Goal: Transaction & Acquisition: Download file/media

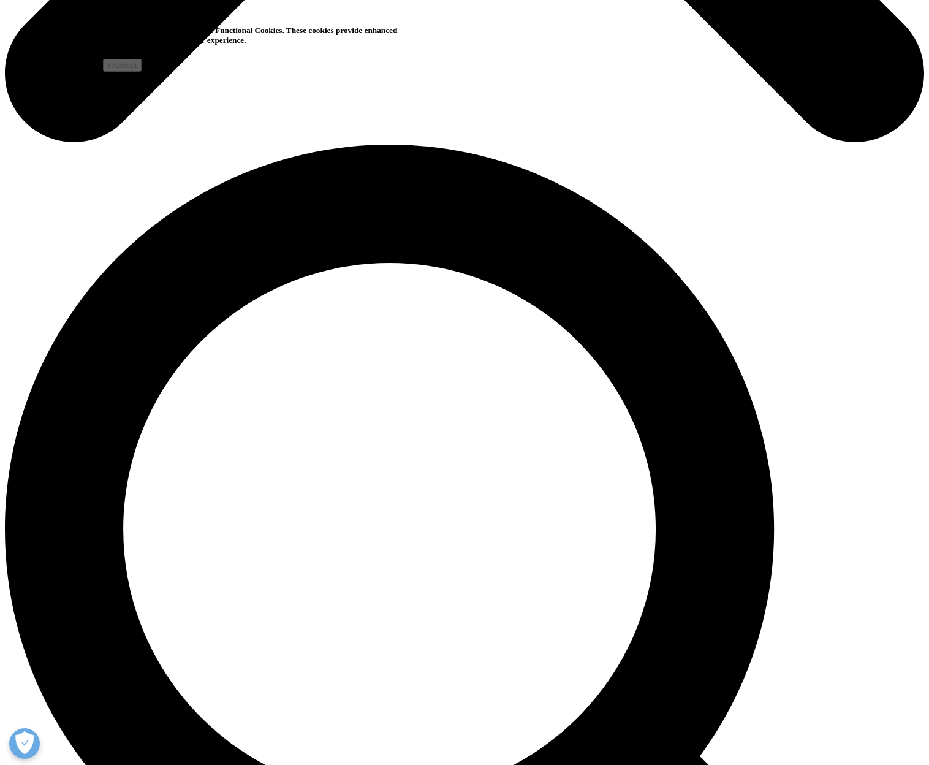
scroll to position [797, 0]
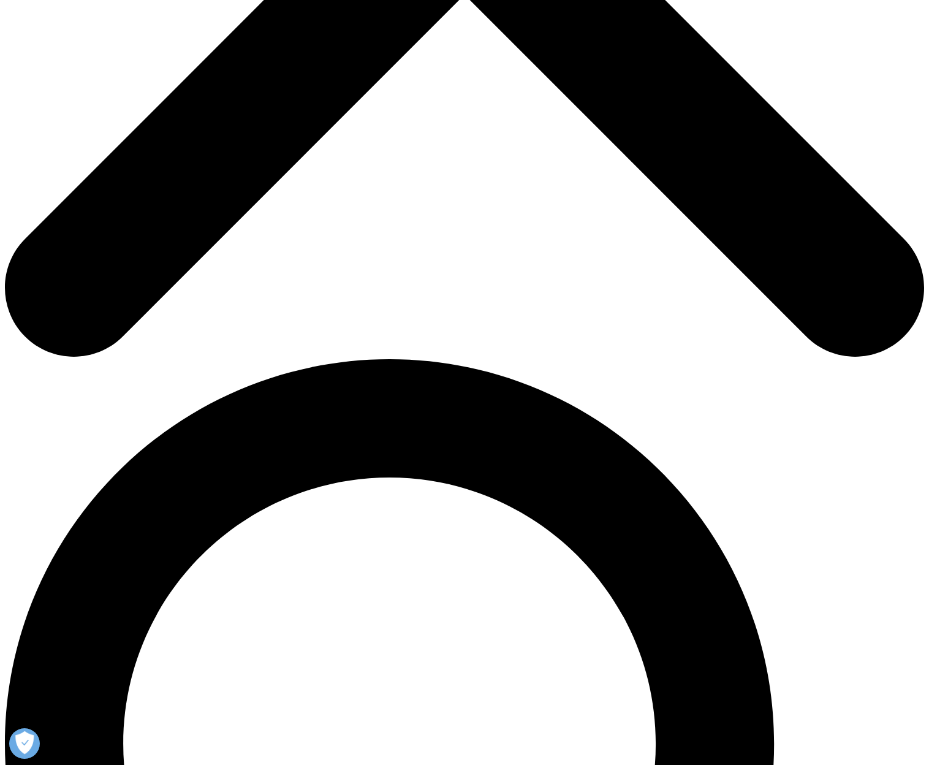
scroll to position [490, 0]
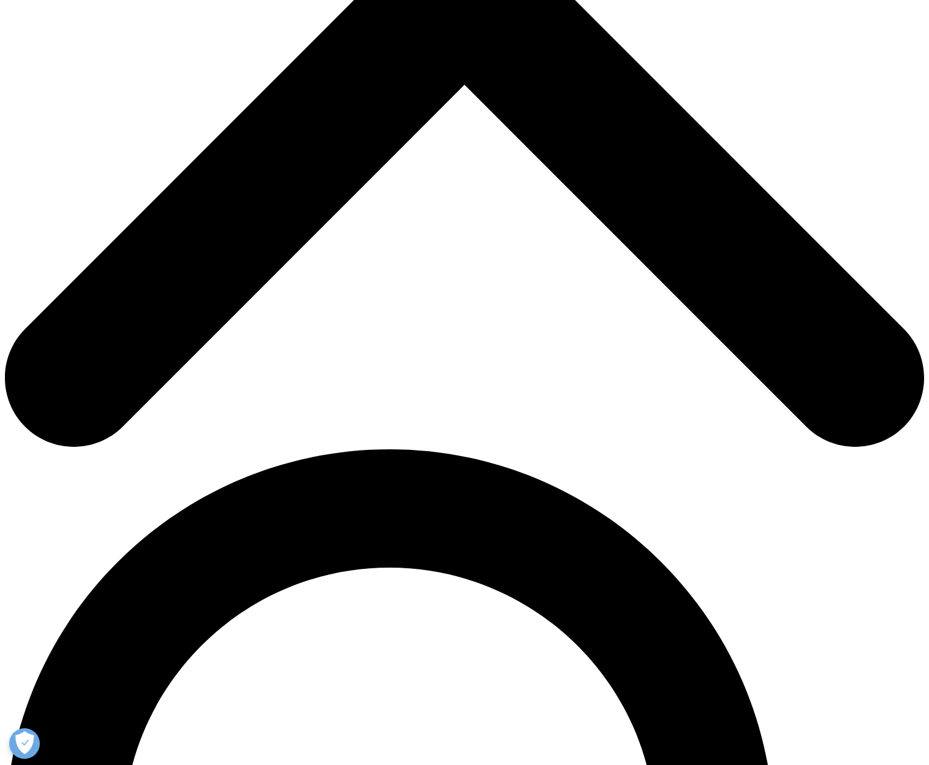
type input "Soeren Melsing"
type input "Frederiksen"
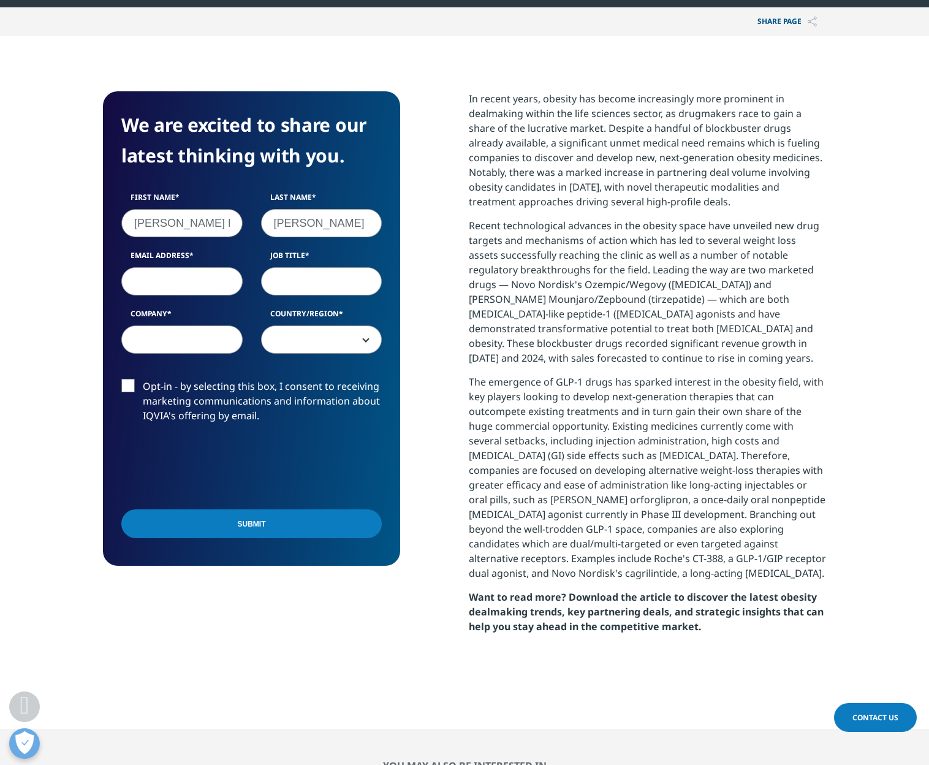
type input "melsings@gmail.com"
select select "Denmark"
click at [289, 294] on input "Job Title" at bounding box center [321, 281] width 121 height 28
drag, startPoint x: 135, startPoint y: 279, endPoint x: 244, endPoint y: 275, distance: 108.5
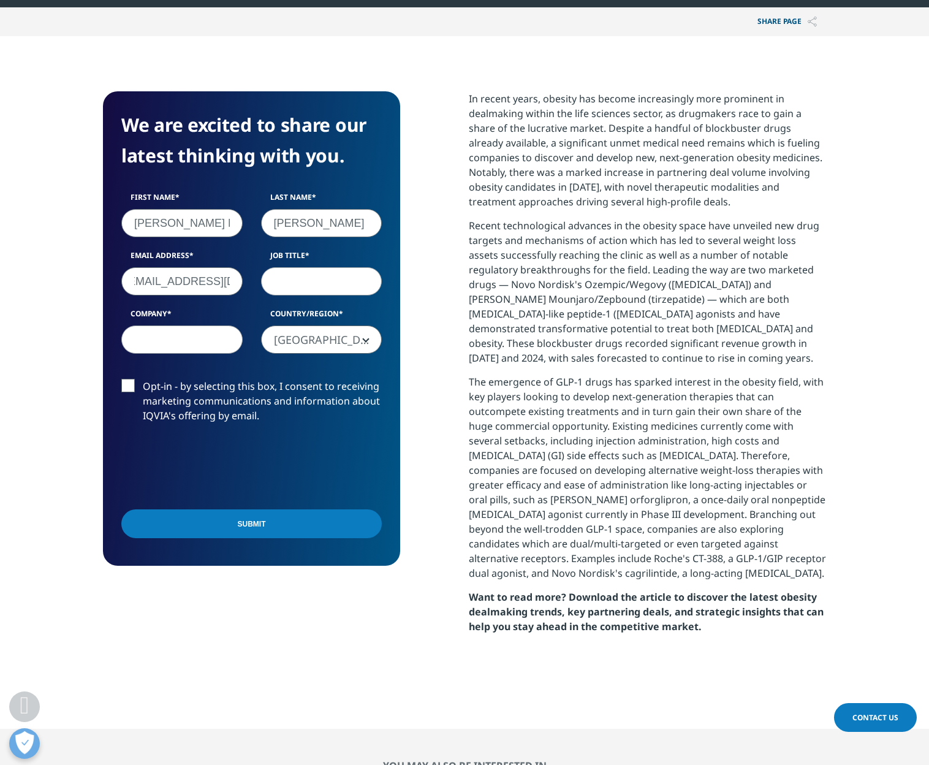
click at [244, 275] on div "Email Address melsings@gmail.com" at bounding box center [182, 272] width 140 height 45
type input "soren@exocure.com"
click at [311, 292] on input "Job Title" at bounding box center [321, 281] width 121 height 28
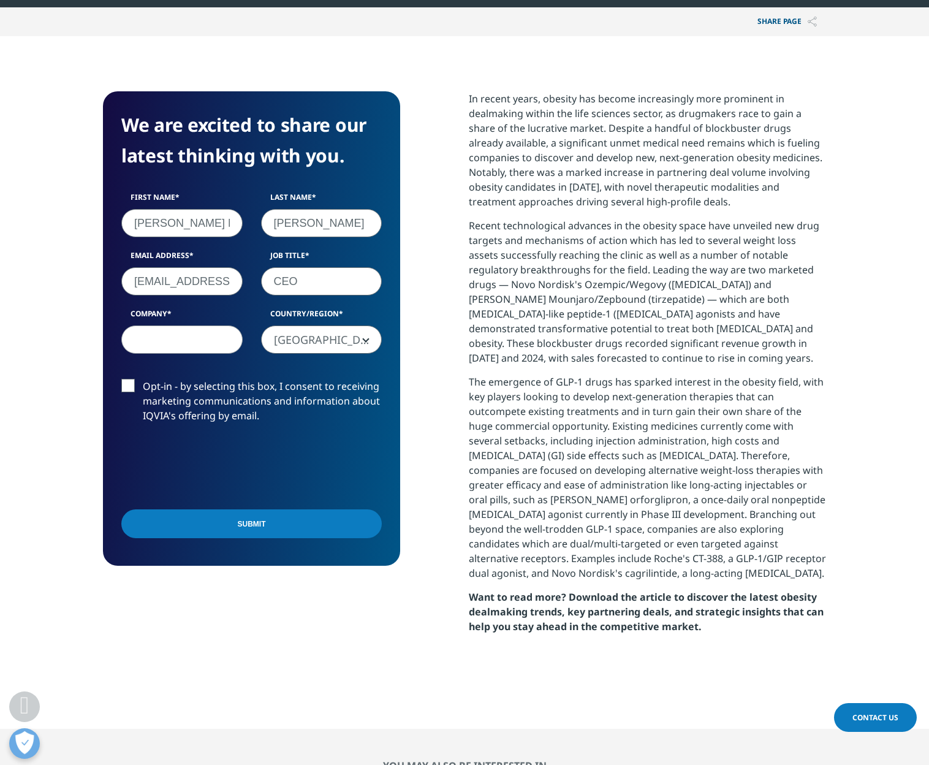
type input "CEO"
click at [214, 339] on input "Company" at bounding box center [181, 339] width 121 height 28
type input "Exocure Sweden AB"
click at [124, 384] on label "Opt-in - by selecting this box, I consent to receiving marketing communications…" at bounding box center [251, 404] width 260 height 51
click at [143, 379] on input "Opt-in - by selecting this box, I consent to receiving marketing communications…" at bounding box center [143, 379] width 0 height 0
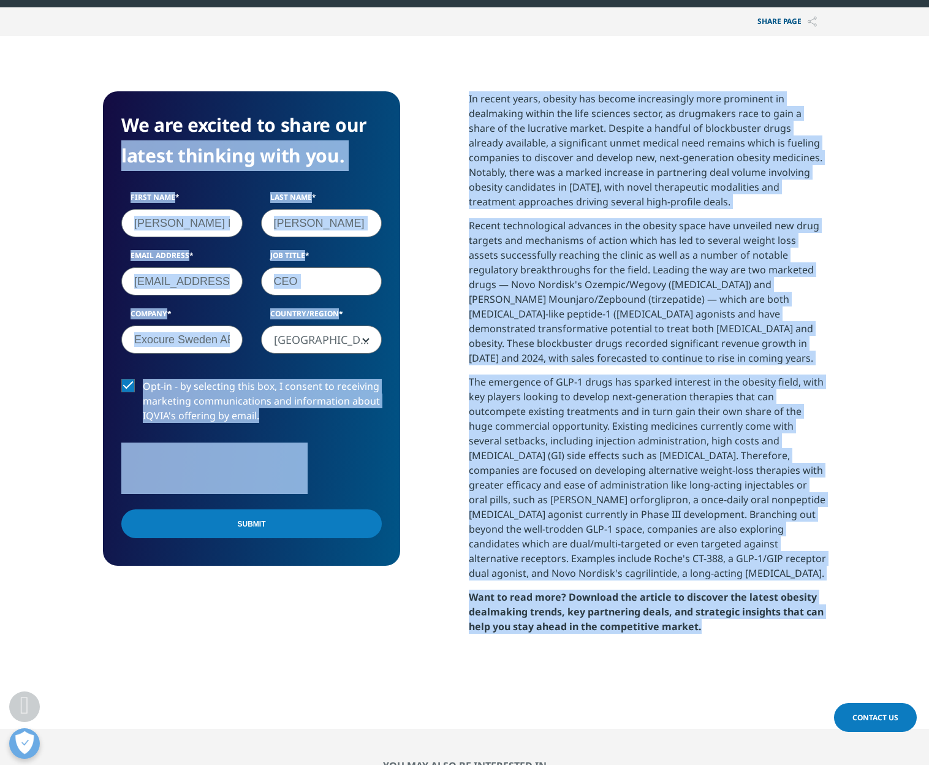
drag, startPoint x: 674, startPoint y: 612, endPoint x: 431, endPoint y: 95, distance: 570.7
click at [431, 95] on div "We are excited to share our latest thinking with you. First Name Soeren Melsing…" at bounding box center [464, 382] width 723 height 582
click at [494, 219] on p "Recent technological advances in the obesity space have unveiled new drug targe…" at bounding box center [647, 296] width 357 height 156
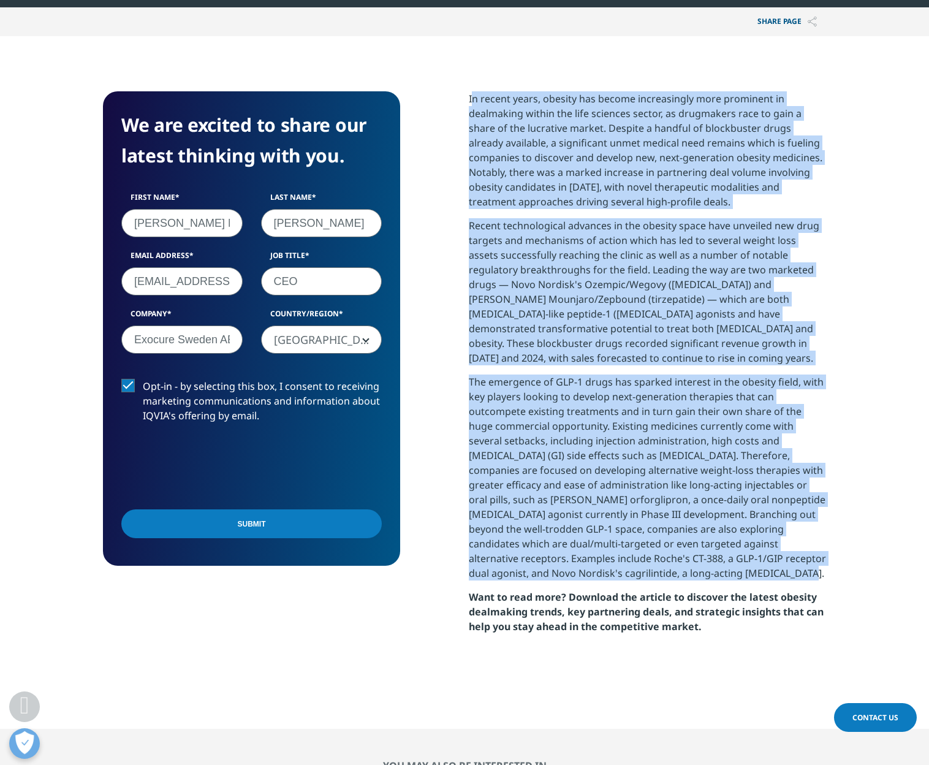
drag, startPoint x: 472, startPoint y: 99, endPoint x: 648, endPoint y: 568, distance: 501.5
click at [648, 568] on div "In recent years, obesity has become increasingly more prominent in dealmaking w…" at bounding box center [647, 367] width 357 height 552
copy div "n recent years, obesity has become increasingly more prominent in dealmaking wi…"
click at [869, 195] on section "We are excited to share our latest thinking with you. First Name Soeren Melsing…" at bounding box center [464, 382] width 929 height 692
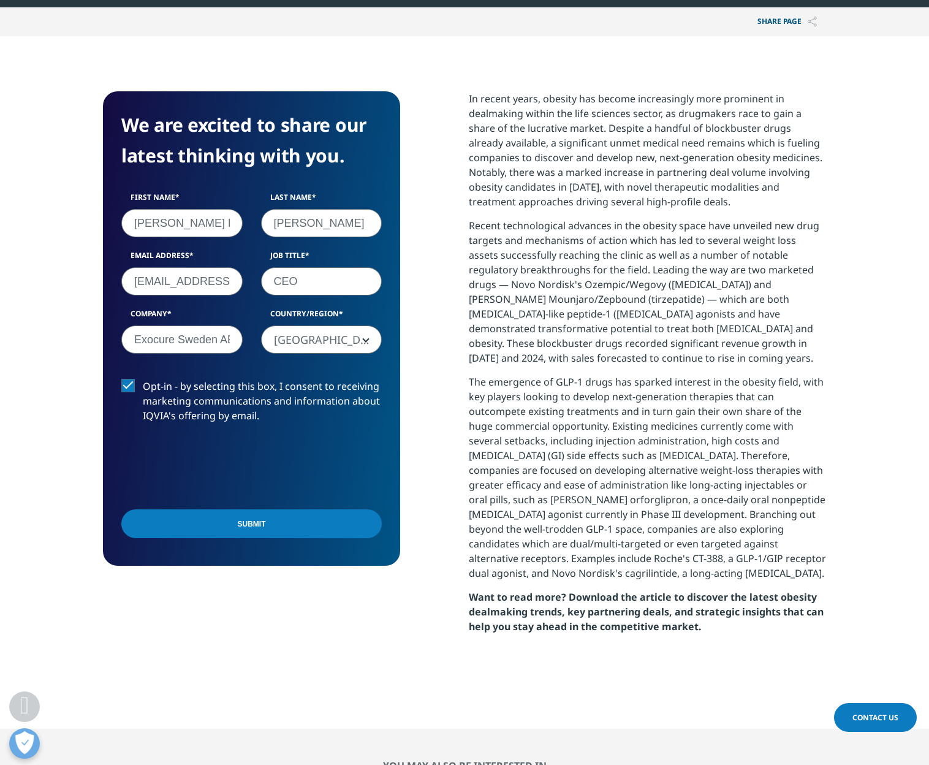
click at [314, 537] on input "Submit" at bounding box center [251, 523] width 260 height 29
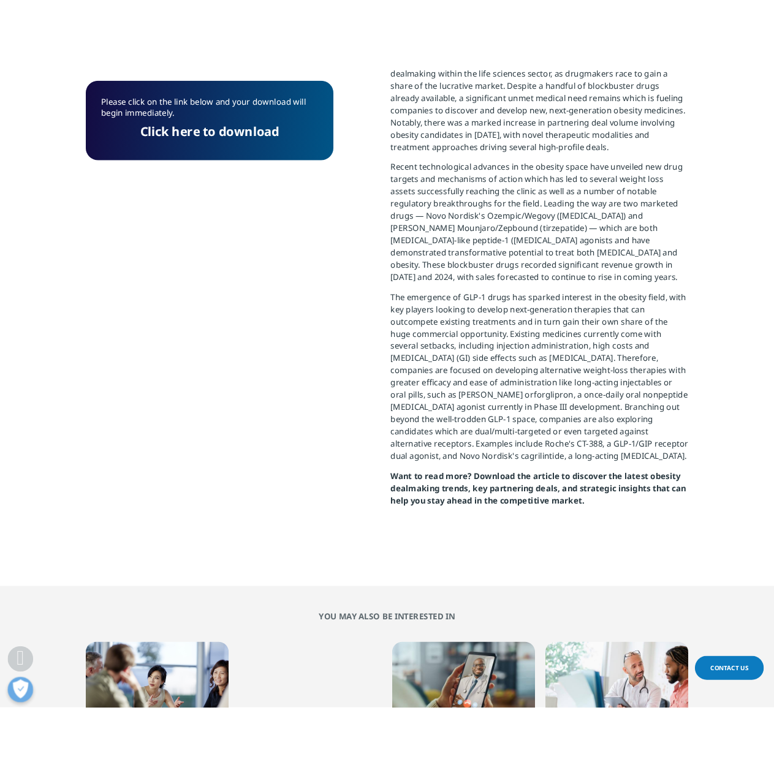
scroll to position [96, 297]
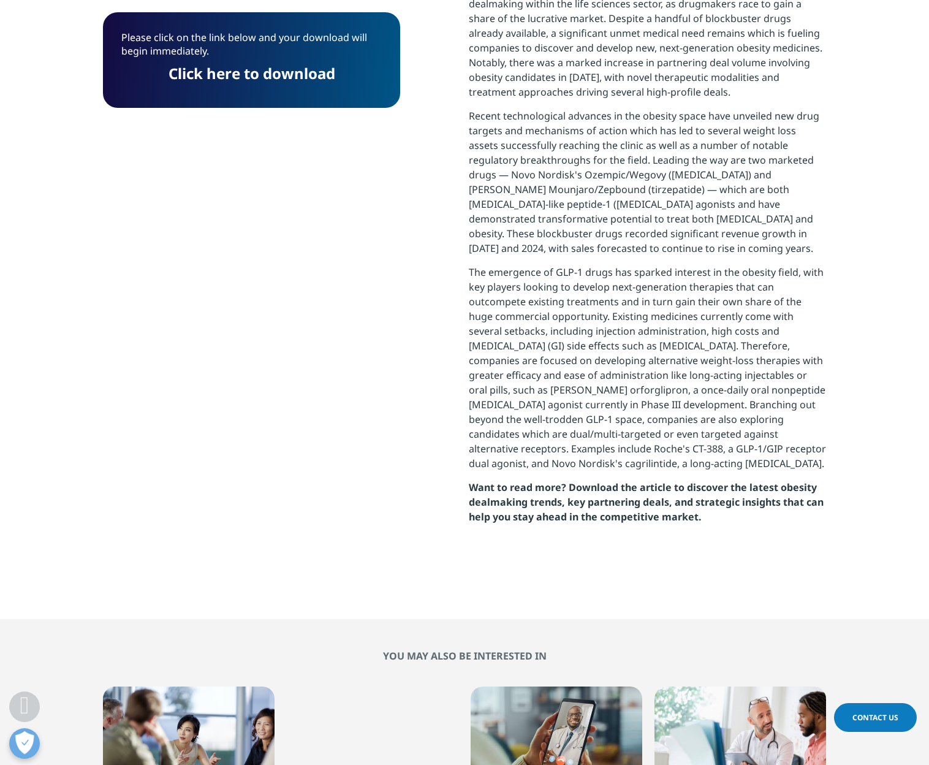
click at [265, 74] on link "Click here to download" at bounding box center [252, 73] width 167 height 20
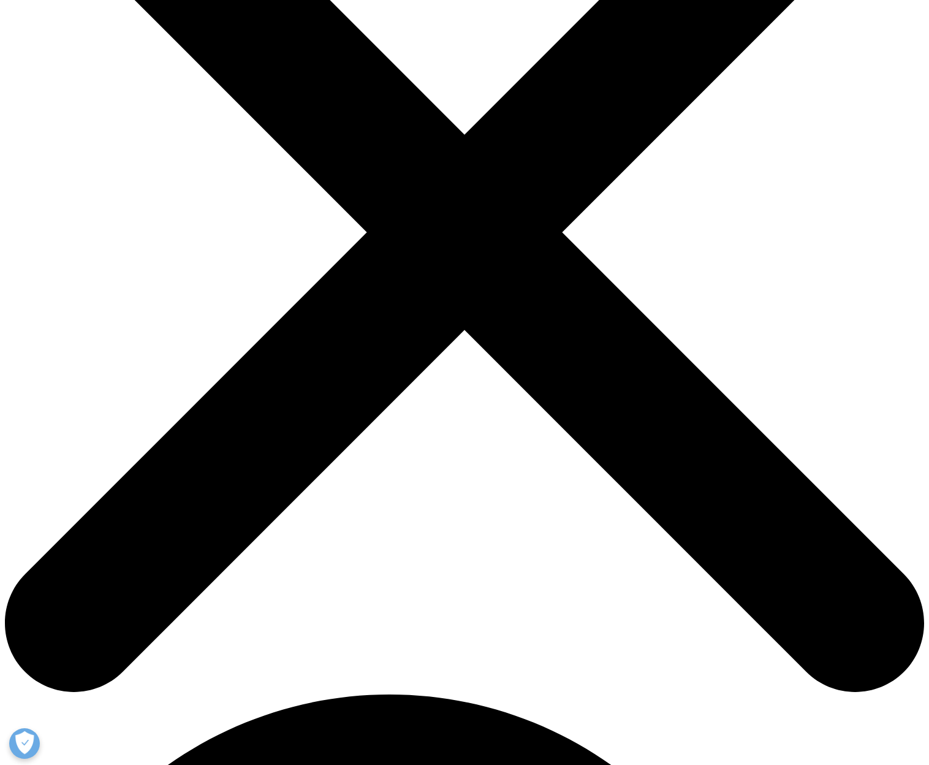
scroll to position [409, 723]
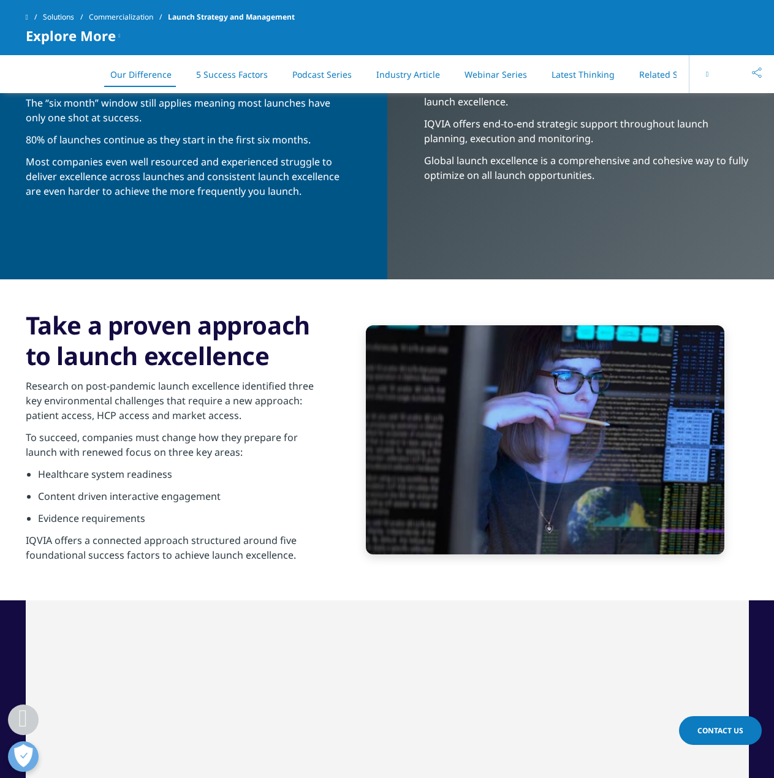
scroll to position [1226, 0]
